Goal: Task Accomplishment & Management: Manage account settings

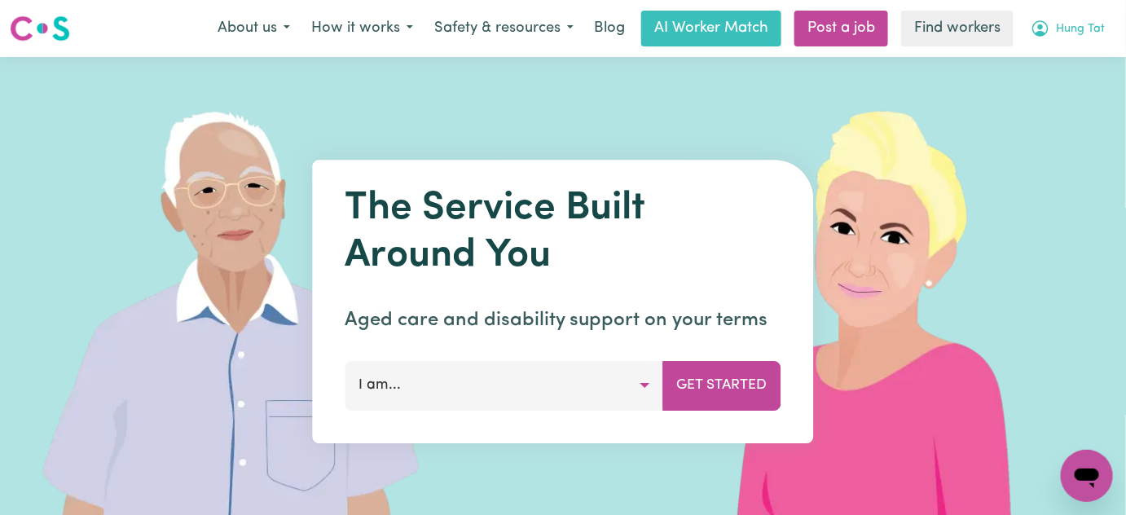
click at [1087, 24] on span "Hung Tat" at bounding box center [1081, 29] width 49 height 18
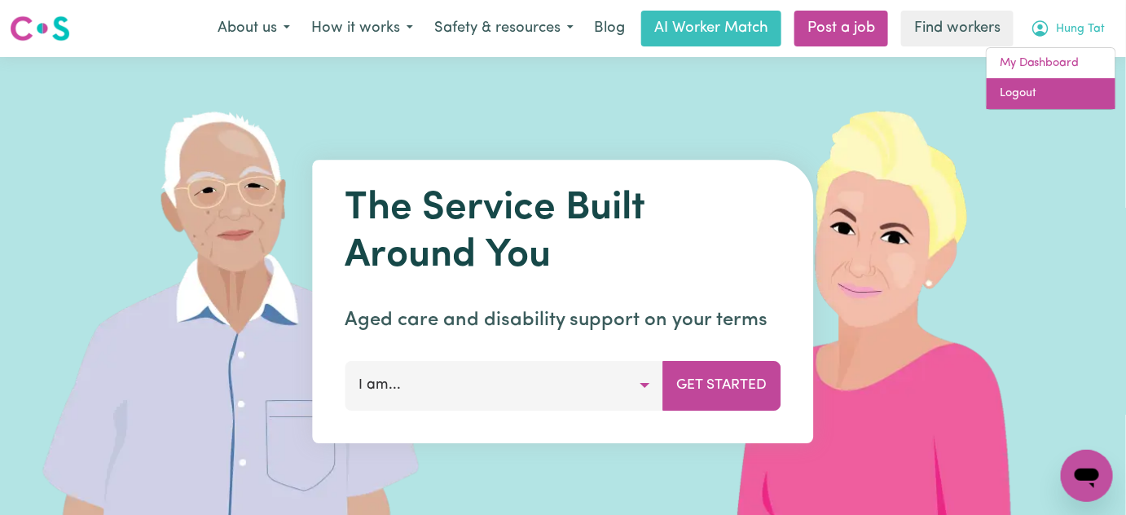
click at [1063, 96] on link "Logout" at bounding box center [1051, 93] width 129 height 31
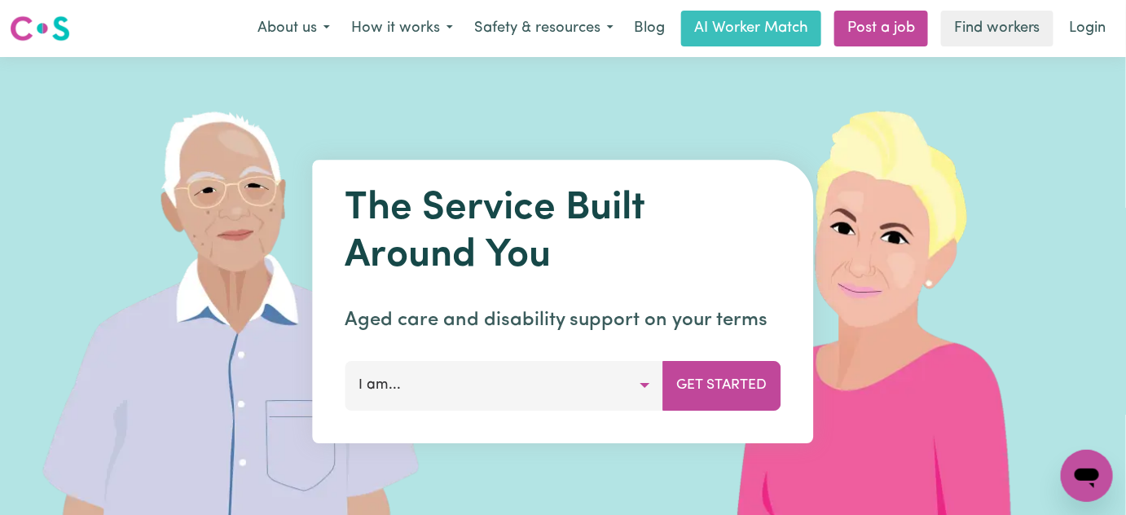
click at [1071, 73] on img at bounding box center [884, 301] width 486 height 489
click at [1094, 32] on link "Login" at bounding box center [1088, 29] width 56 height 36
click at [1067, 32] on link "Login" at bounding box center [1088, 29] width 56 height 36
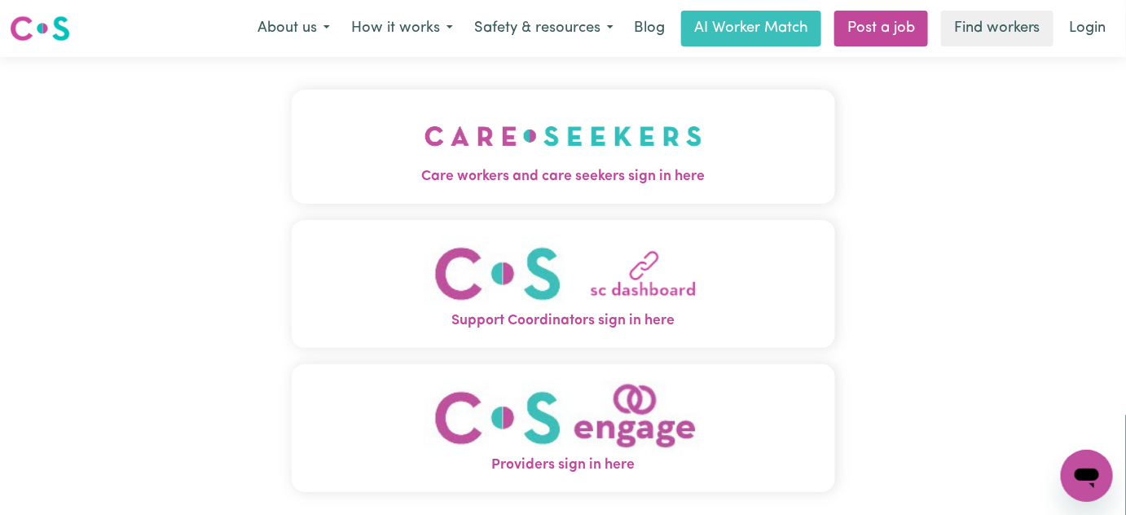
click at [509, 143] on img "Care workers and care seekers sign in here" at bounding box center [564, 136] width 278 height 60
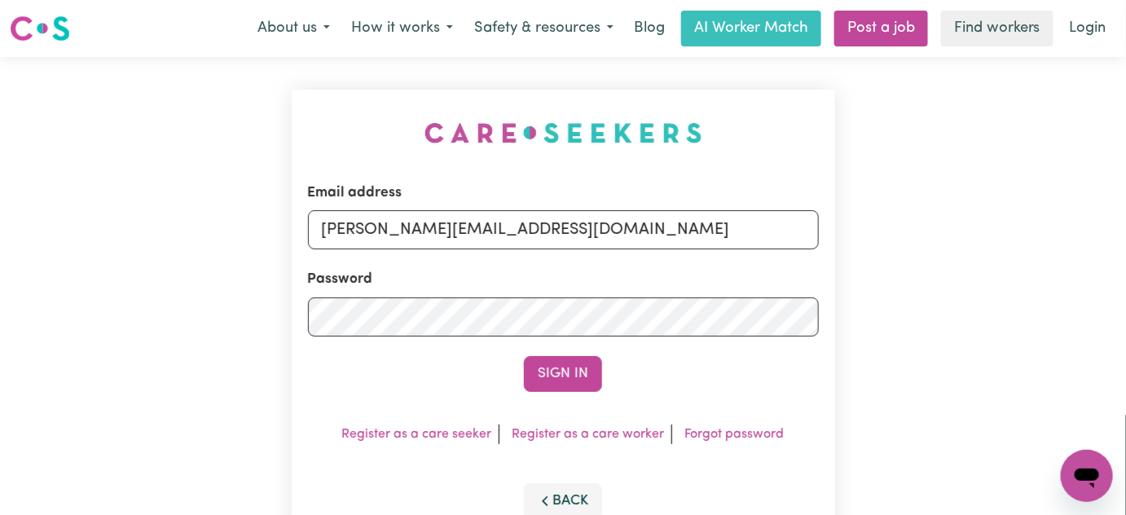
drag, startPoint x: 609, startPoint y: 258, endPoint x: 616, endPoint y: 248, distance: 12.2
click at [609, 258] on form "Email address lindsay+engage@careseekers.com.au Password Sign In" at bounding box center [563, 287] width 511 height 209
drag, startPoint x: 626, startPoint y: 231, endPoint x: 609, endPoint y: 243, distance: 20.6
click at [626, 231] on input "lindsay+engage@careseekers.com.au" at bounding box center [563, 229] width 511 height 39
drag, startPoint x: 709, startPoint y: 221, endPoint x: 408, endPoint y: 223, distance: 300.8
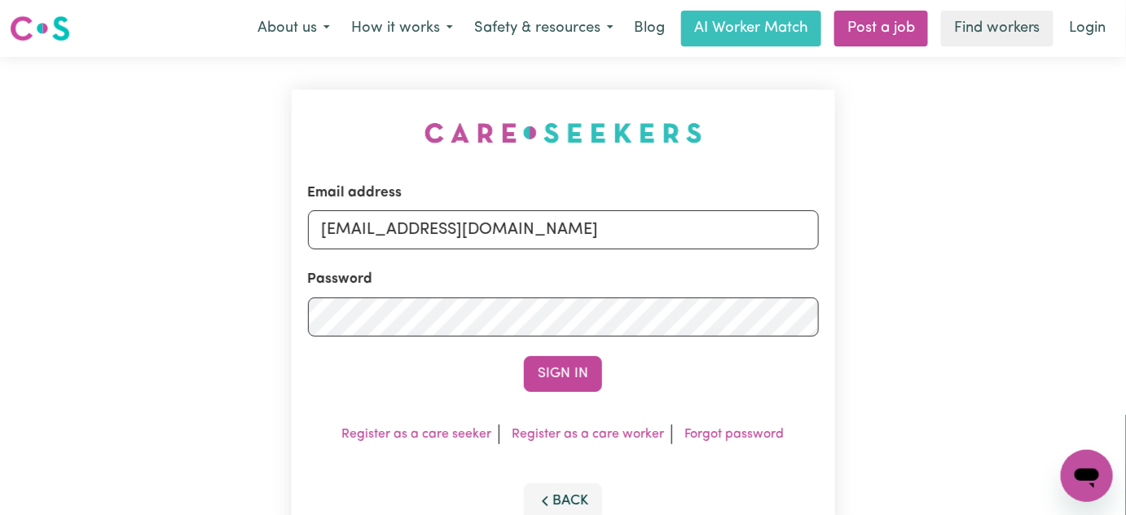
click at [408, 223] on input "superuser~CaronuttingMMJ@careseekers.com.au" at bounding box center [563, 229] width 511 height 39
type input "superuser~MachanAmariSP@careseekers.com.au"
click at [580, 386] on button "Sign In" at bounding box center [563, 374] width 78 height 36
